Goal: Task Accomplishment & Management: Complete application form

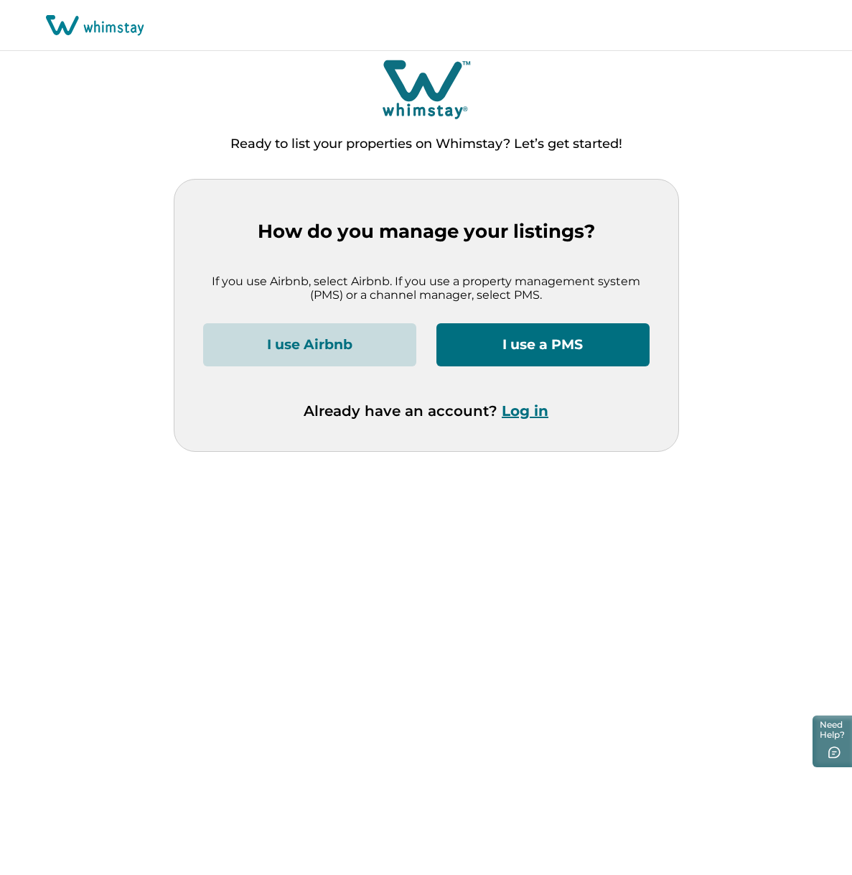
click at [517, 339] on button "I use a PMS" at bounding box center [543, 344] width 213 height 43
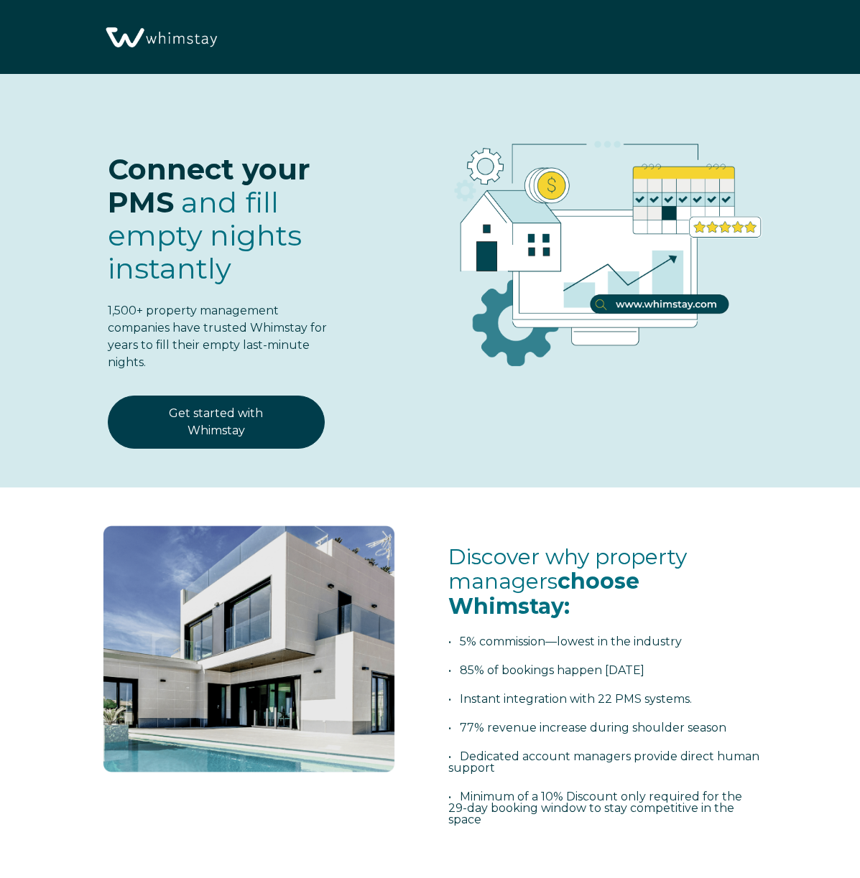
select select "NL"
select select "Standard"
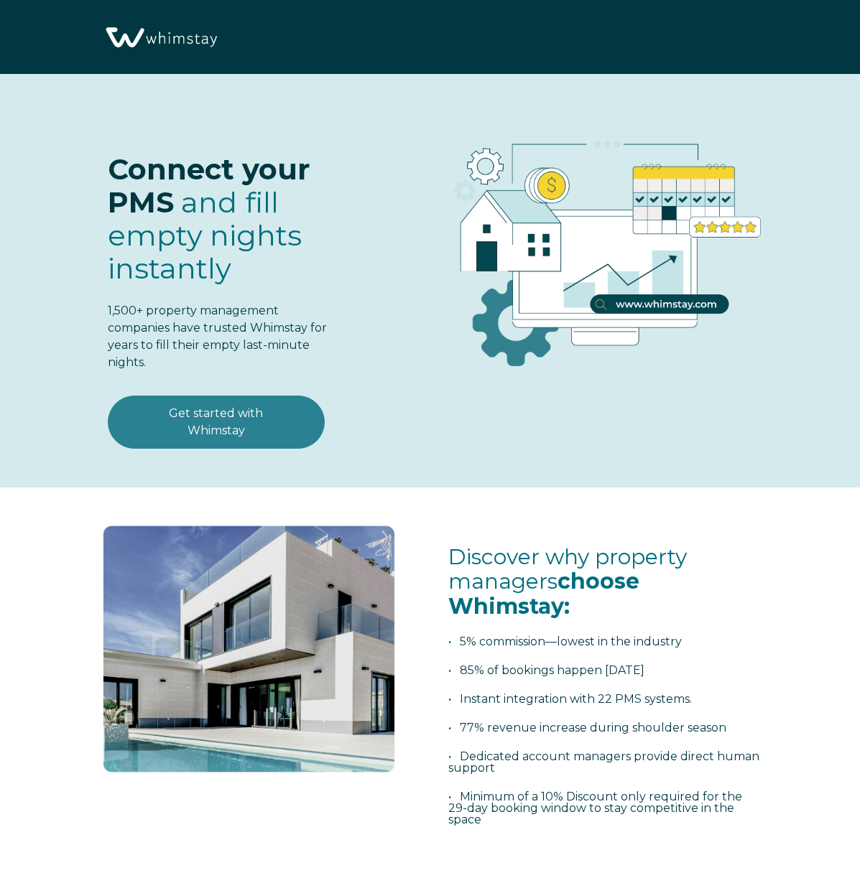
click at [187, 425] on link "Get started with Whimstay" at bounding box center [216, 422] width 217 height 53
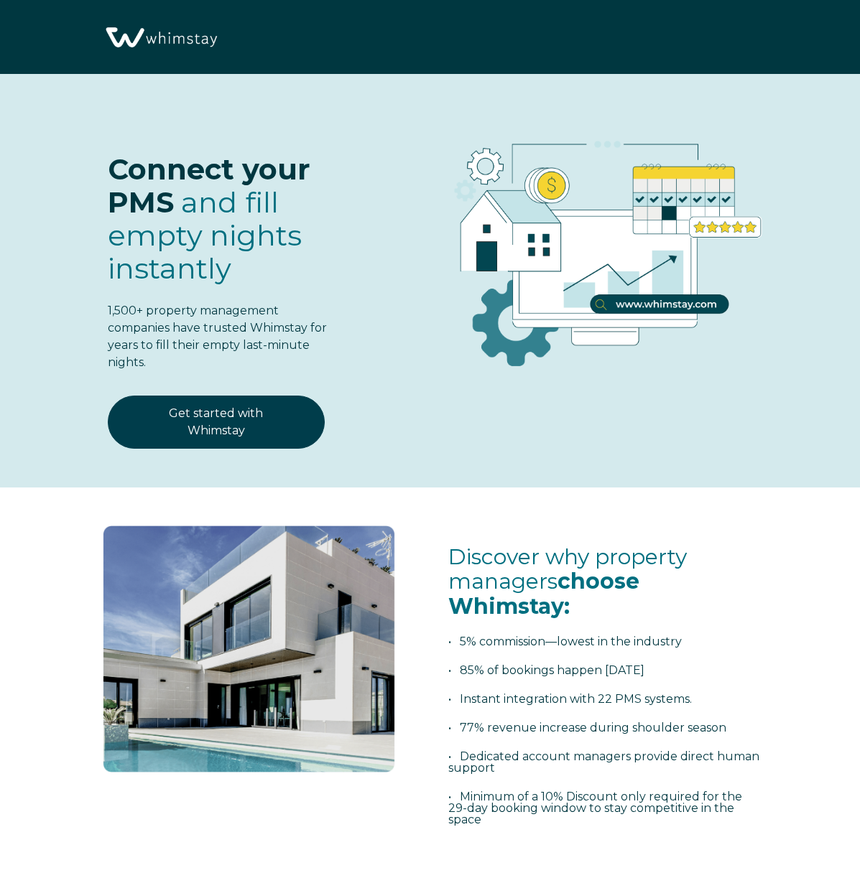
scroll to position [1706, 0]
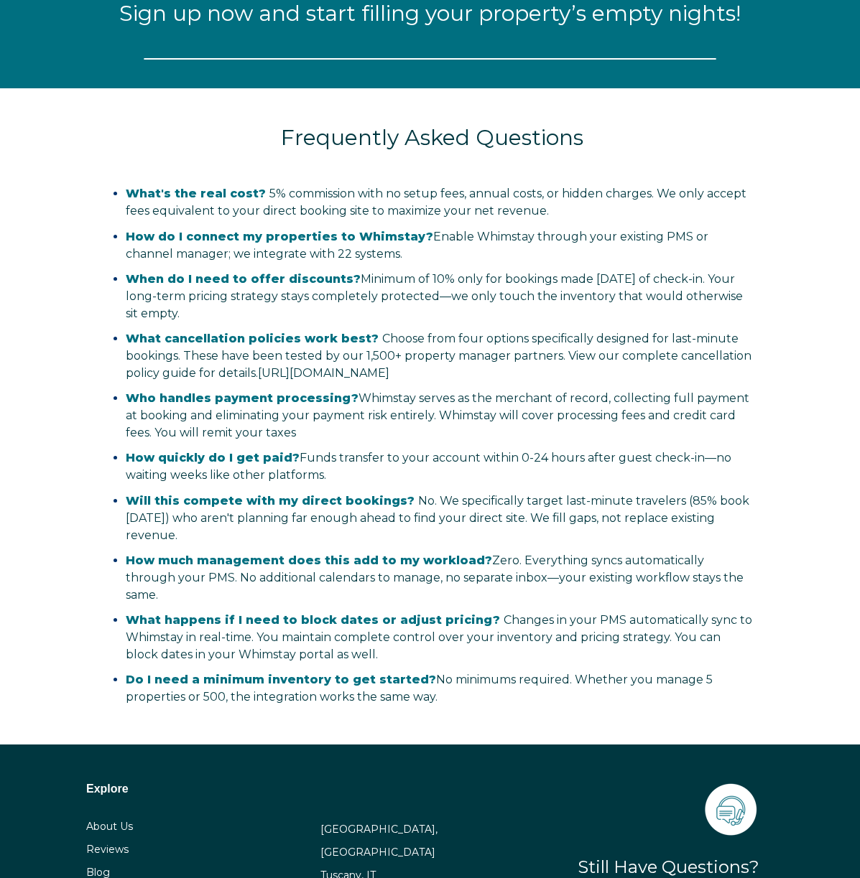
select select "NL"
select select "Standard"
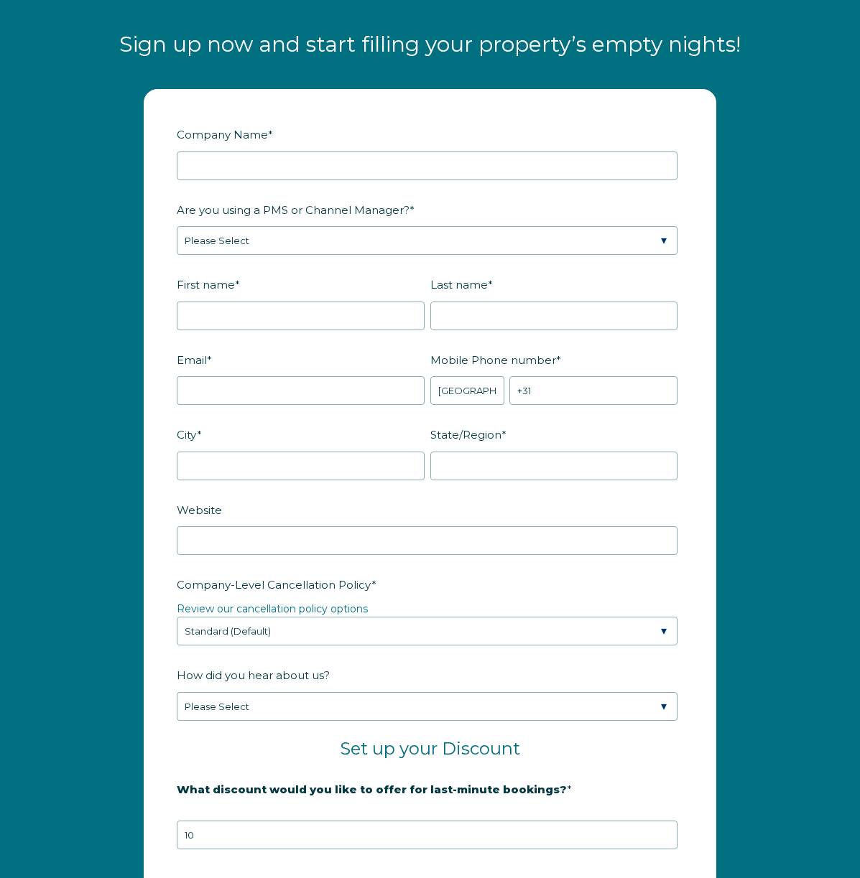
scroll to position [1676, 0]
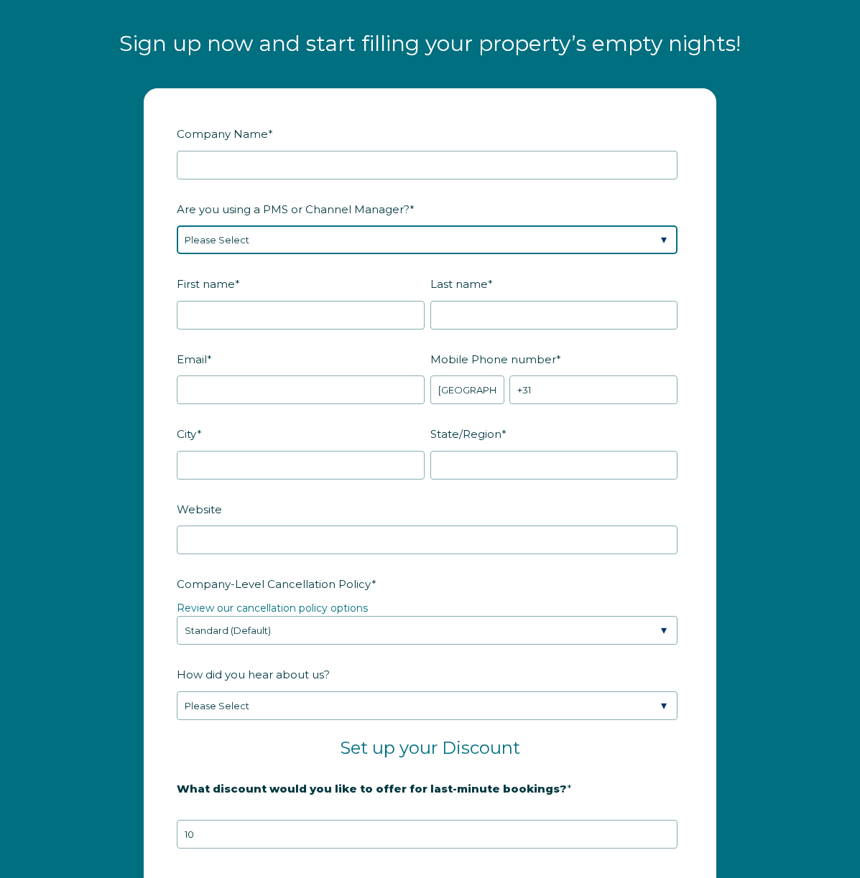
select select "Lodgify"
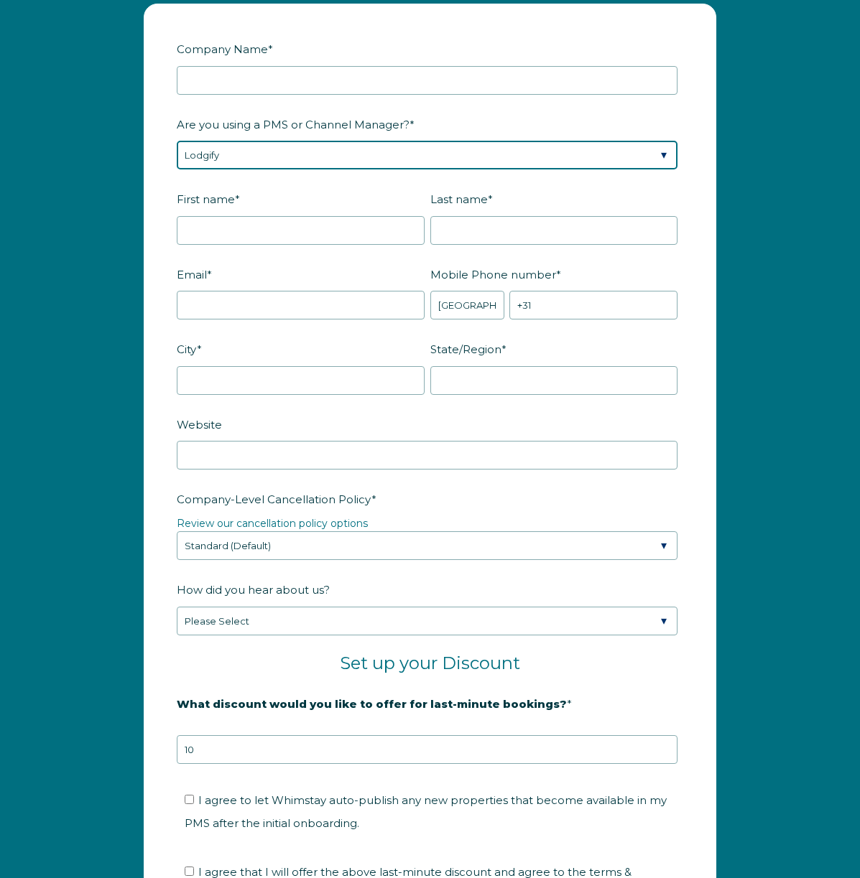
scroll to position [1765, 0]
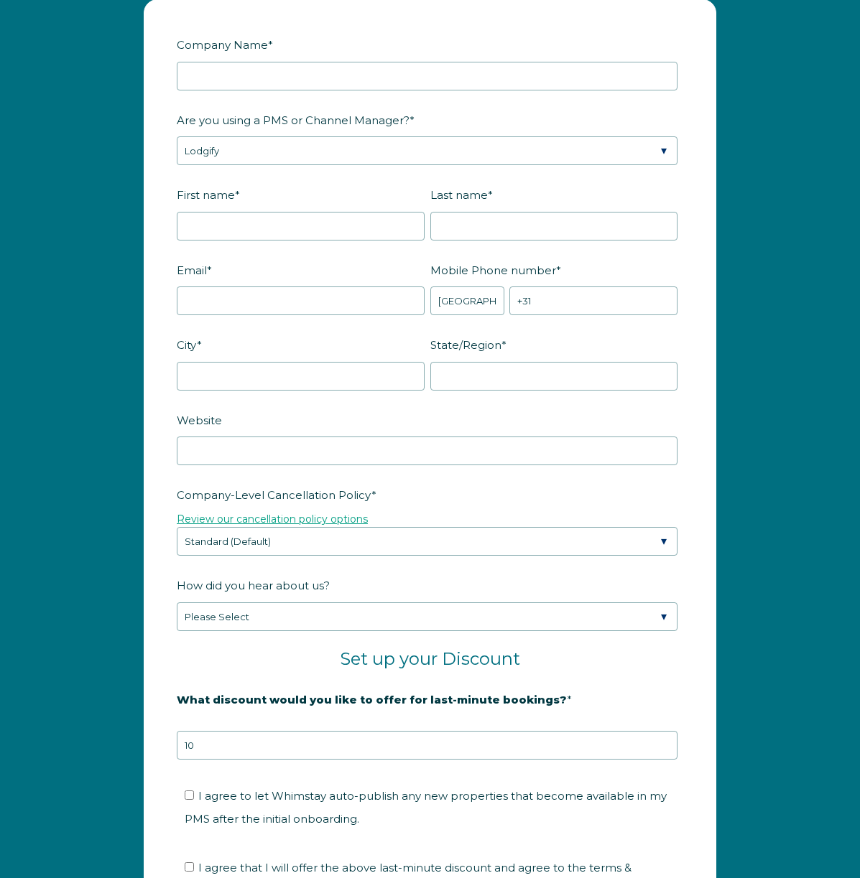
click at [302, 519] on link "Review our cancellation policy options" at bounding box center [272, 519] width 191 height 13
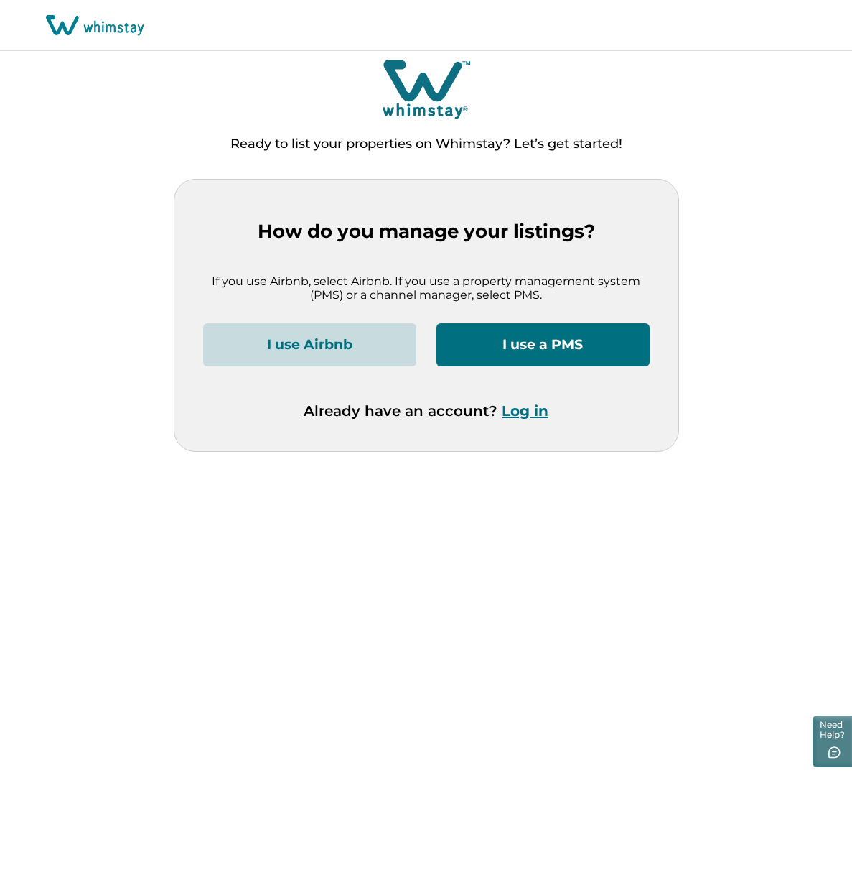
click at [367, 345] on button "I use Airbnb" at bounding box center [309, 344] width 213 height 43
click at [505, 354] on button "I use a PMS" at bounding box center [543, 344] width 213 height 43
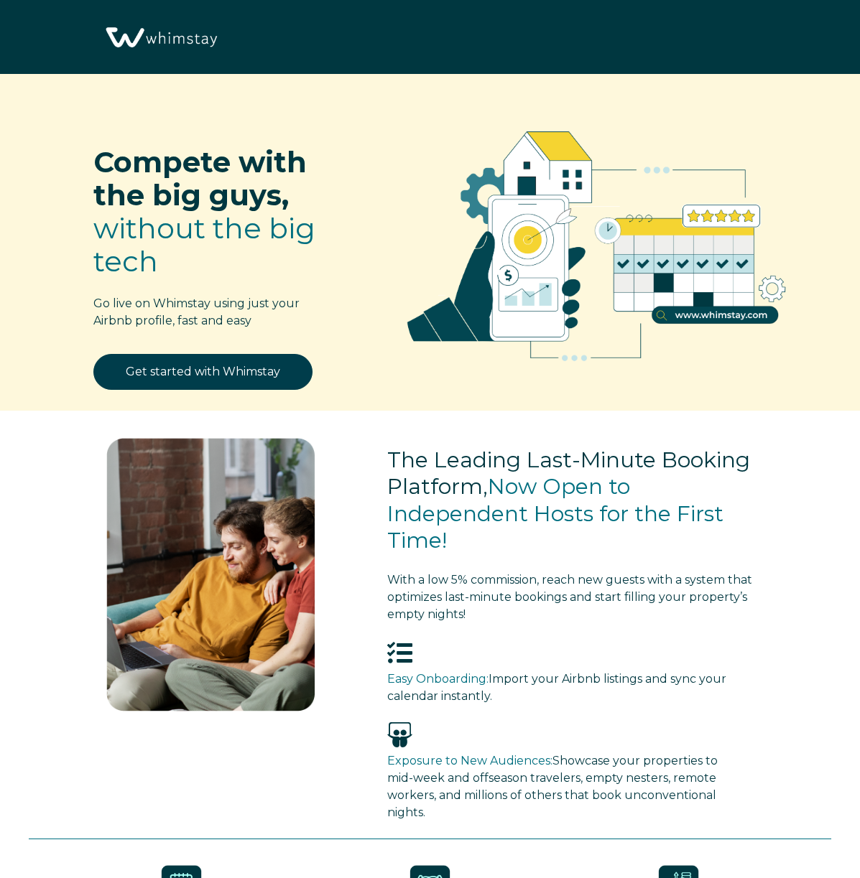
select select "NL"
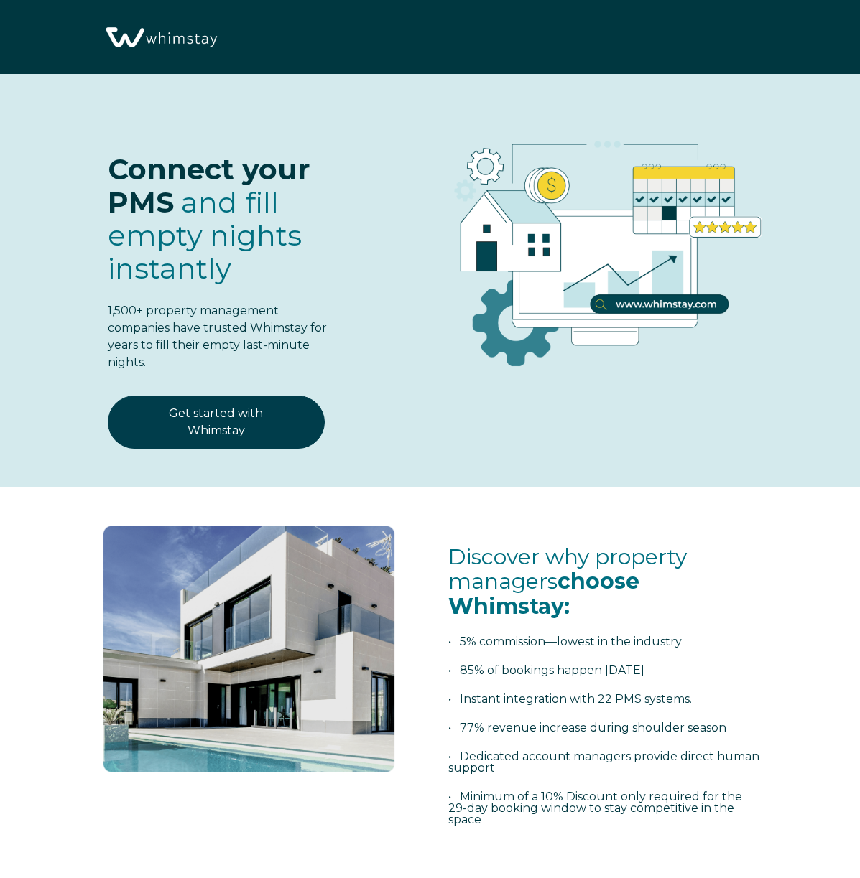
select select "NL"
select select "Standard"
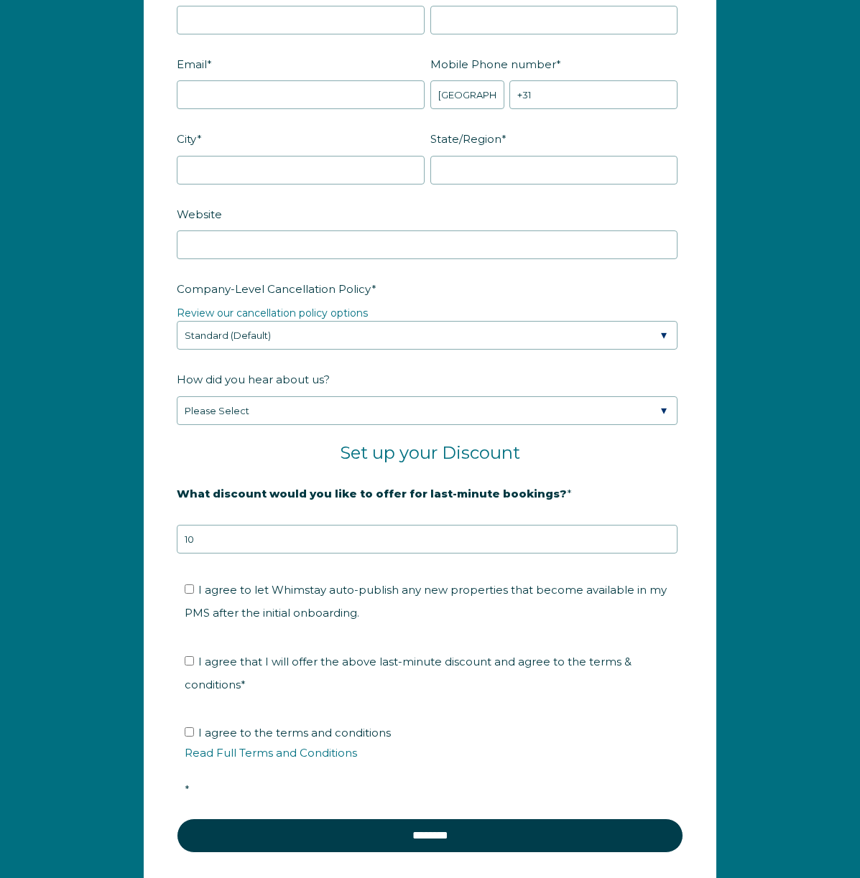
scroll to position [1999, 0]
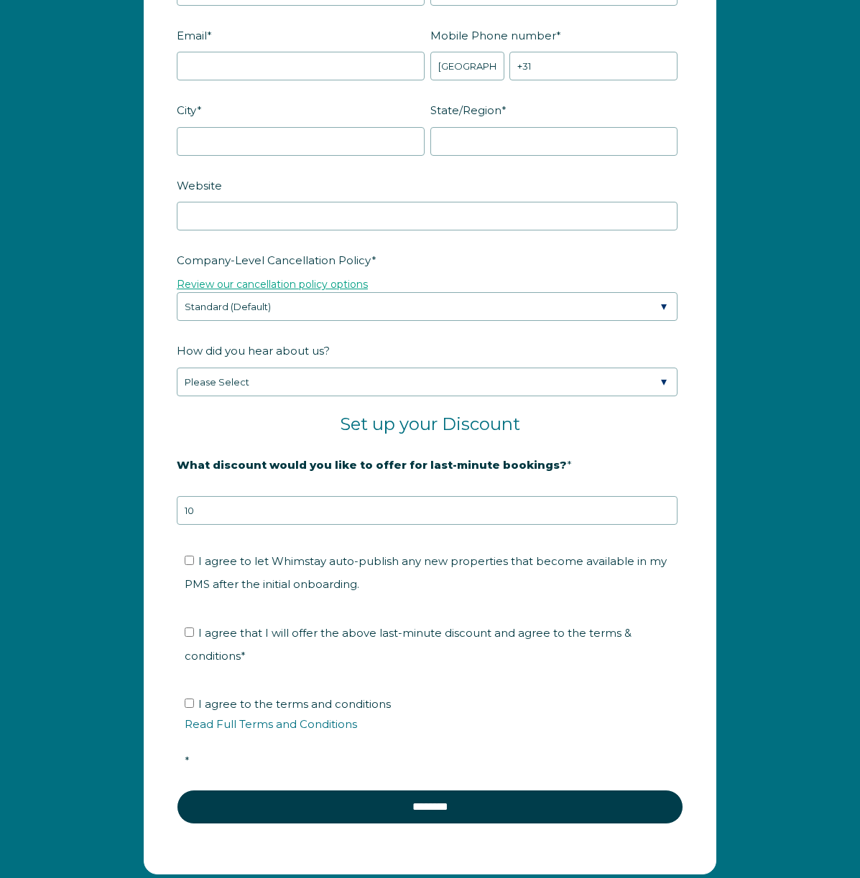
click at [325, 279] on link "Review our cancellation policy options" at bounding box center [272, 284] width 191 height 13
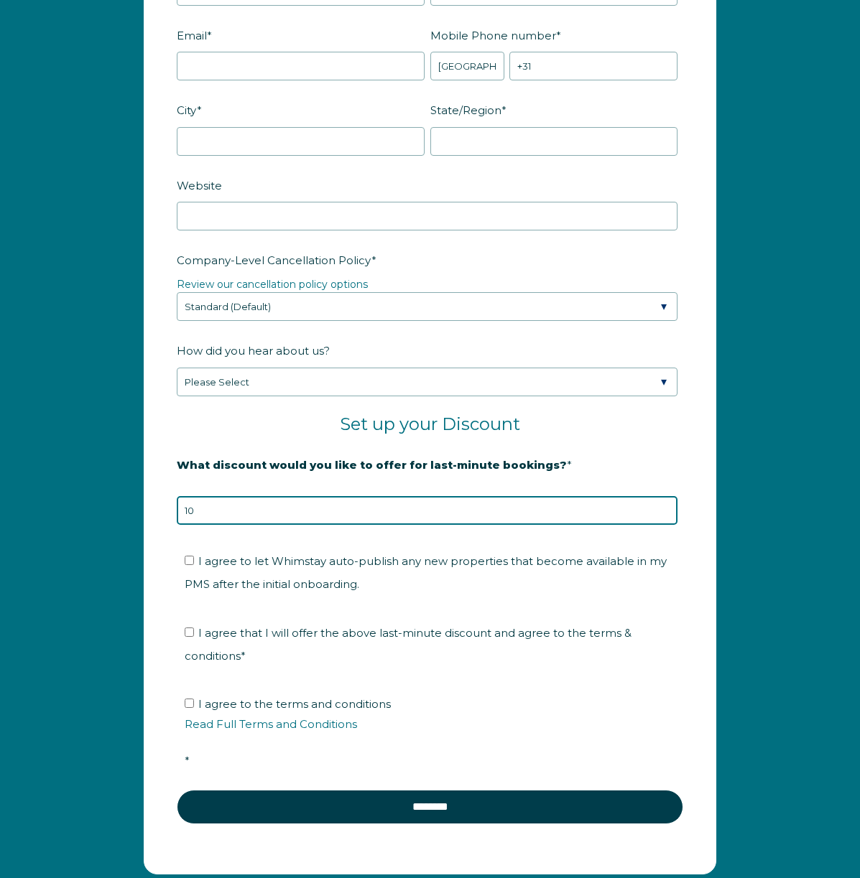
click at [633, 516] on input "10" at bounding box center [427, 510] width 501 height 29
click at [631, 468] on label "What discount would you like to offer for last-minute bookings? *" at bounding box center [430, 464] width 506 height 25
click at [631, 496] on input "10" at bounding box center [427, 510] width 501 height 29
click at [546, 602] on fieldset "I agree to let Whimstay auto-publish any new properties that become available i…" at bounding box center [430, 577] width 506 height 71
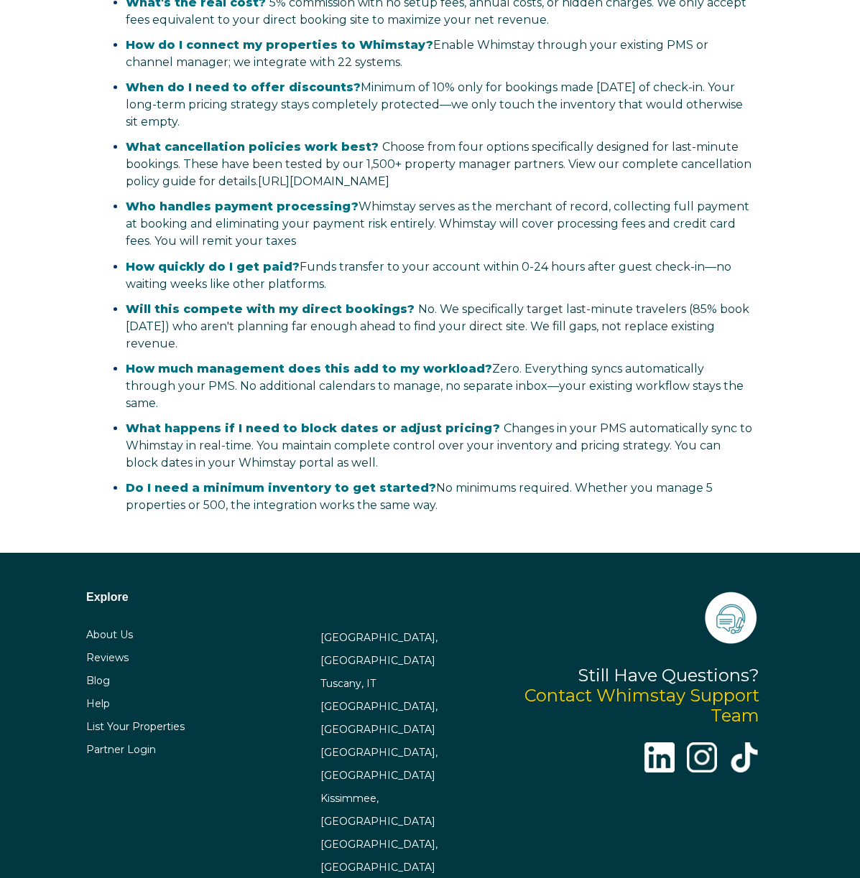
scroll to position [3008, 0]
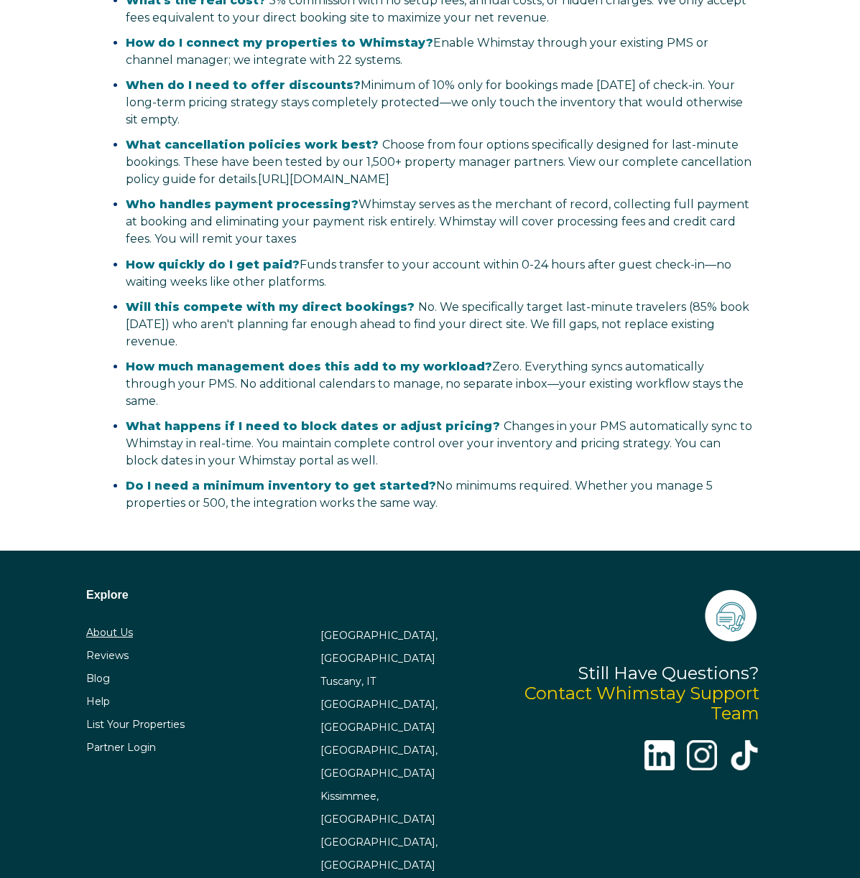
click at [121, 626] on link "About Us" at bounding box center [109, 632] width 47 height 13
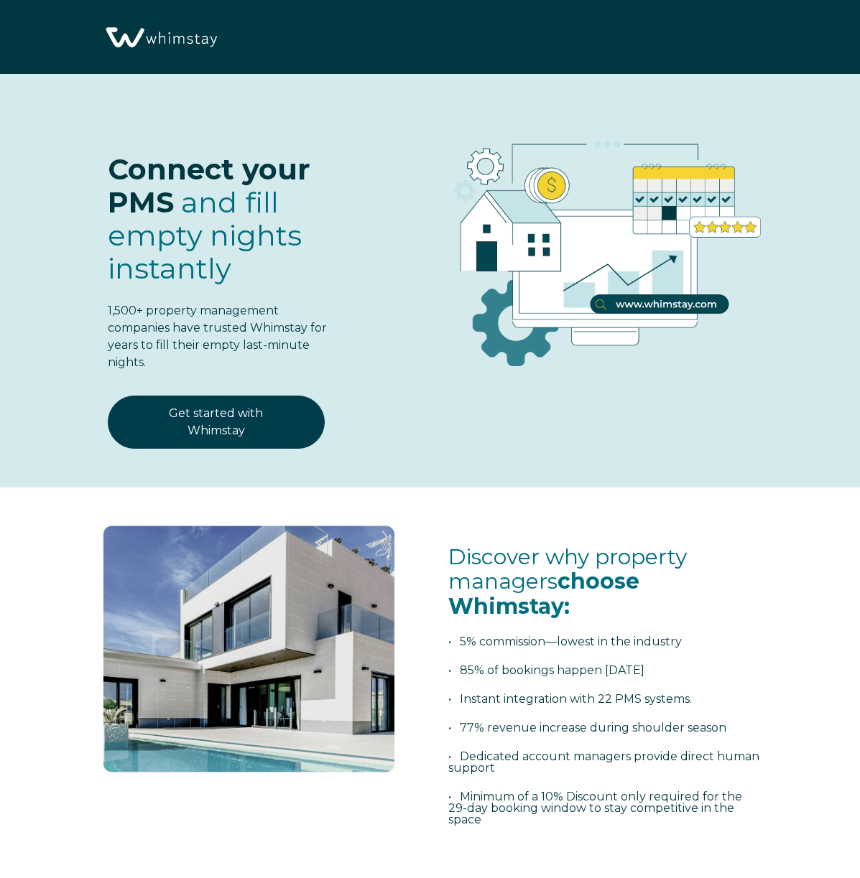
scroll to position [0, 0]
